Goal: Task Accomplishment & Management: Use online tool/utility

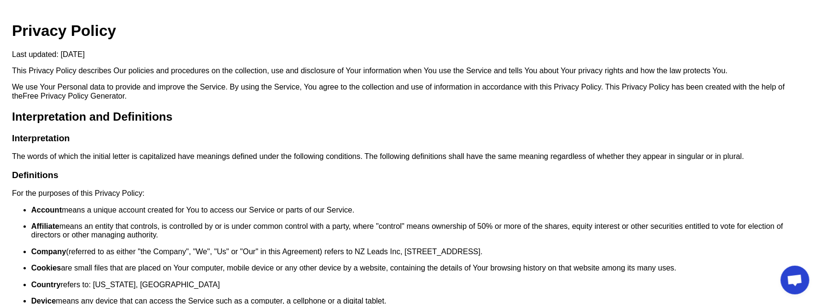
click at [86, 31] on h1 "Privacy Policy" at bounding box center [410, 31] width 797 height 18
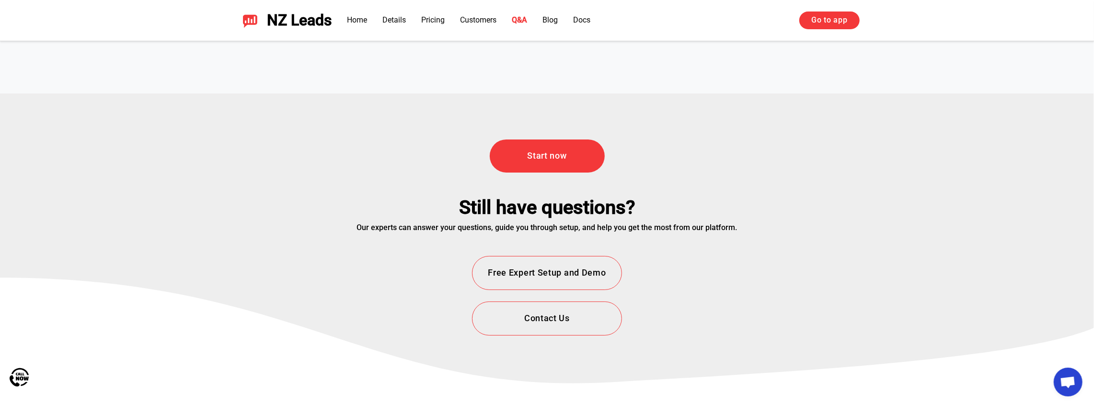
scroll to position [3451, 0]
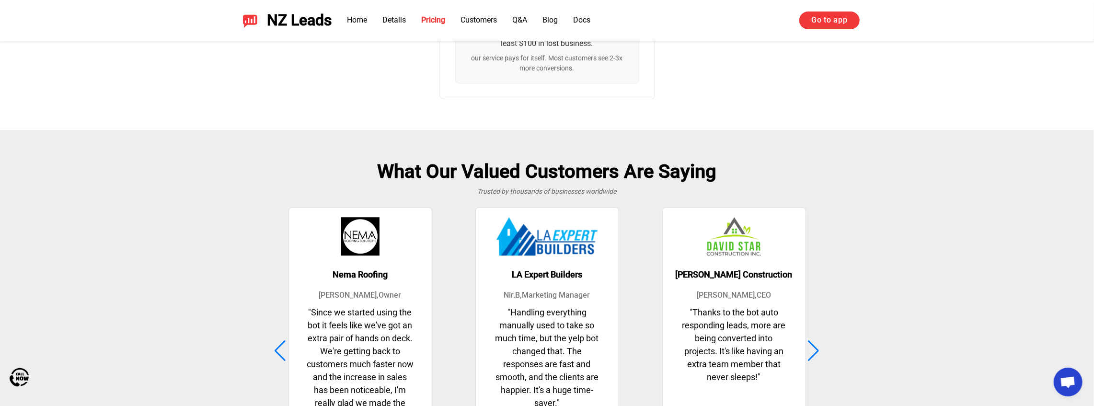
scroll to position [2141, 0]
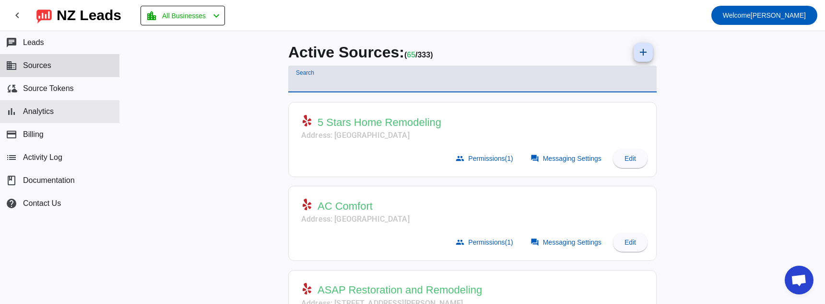
click at [43, 120] on button "bar_chart Analytics" at bounding box center [59, 111] width 119 height 23
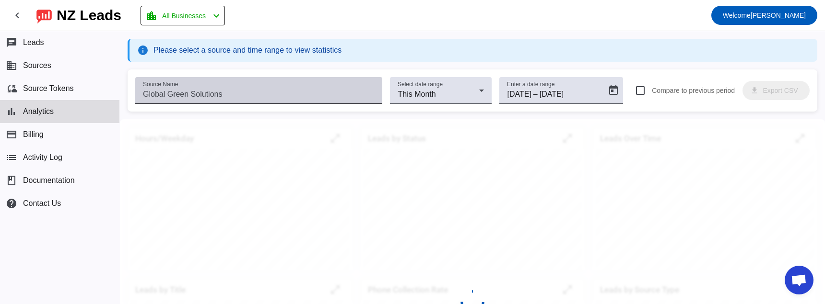
click at [225, 92] on input "Source Name" at bounding box center [259, 95] width 232 height 12
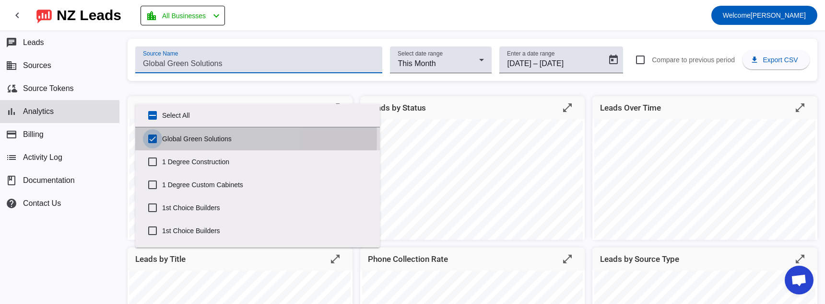
click at [156, 138] on input "Global Green Solutions" at bounding box center [152, 138] width 19 height 19
checkbox input "false"
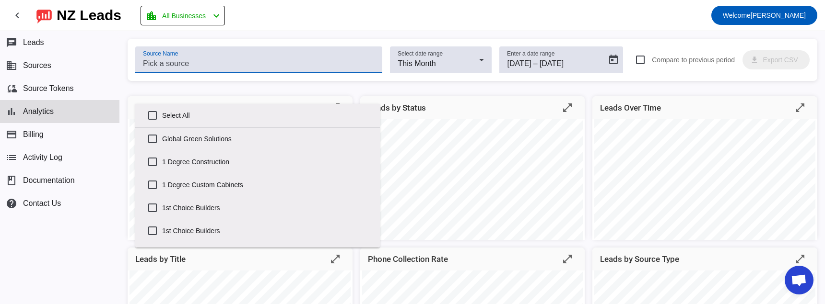
click at [199, 68] on input "Source Name" at bounding box center [259, 64] width 232 height 12
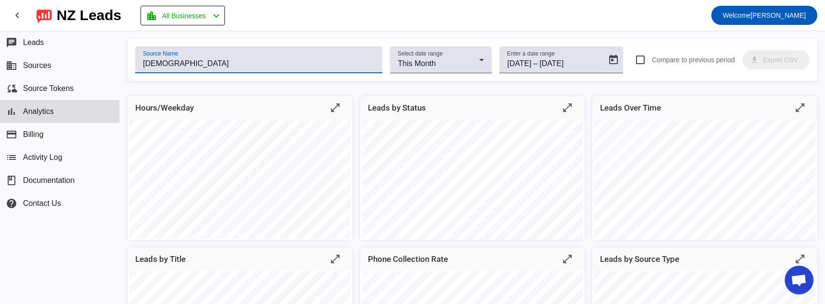
type input "ך"
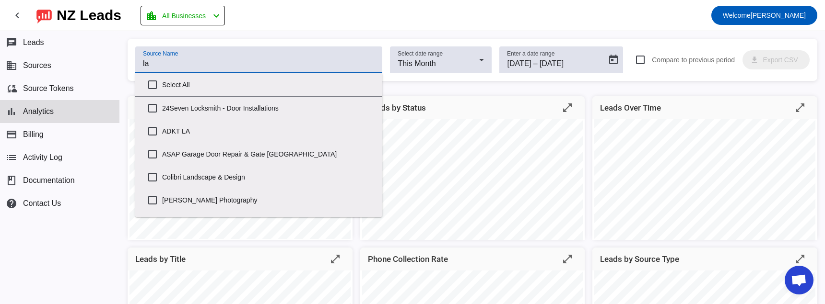
type input "la"
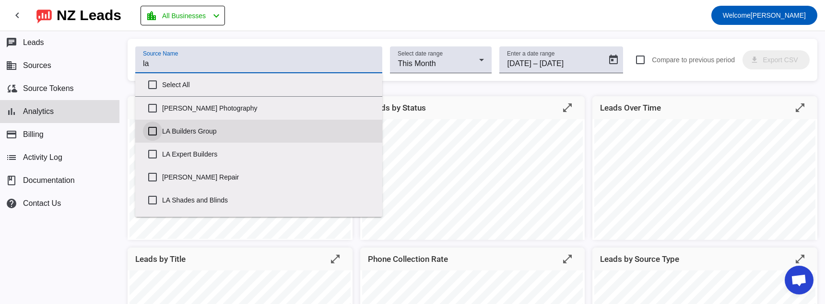
click at [150, 130] on input "LA Builders Group" at bounding box center [152, 131] width 19 height 19
checkbox input "true"
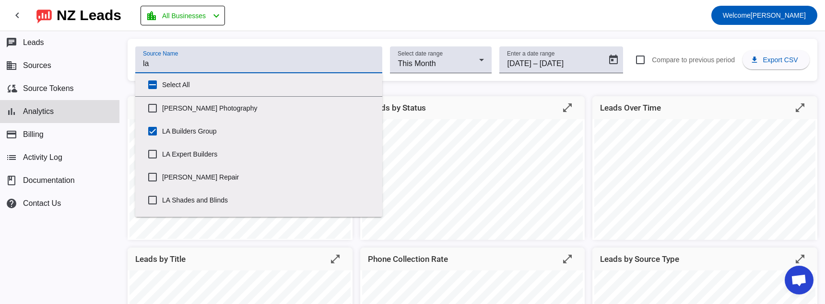
type input "la"
click at [456, 33] on div "Source Name la Select date range This Month Enter a date range 8/1/2025 8/1/202…" at bounding box center [472, 167] width 705 height 273
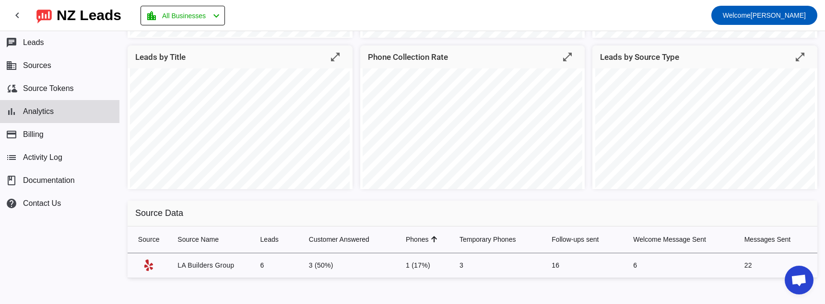
scroll to position [203, 0]
